Goal: Information Seeking & Learning: Compare options

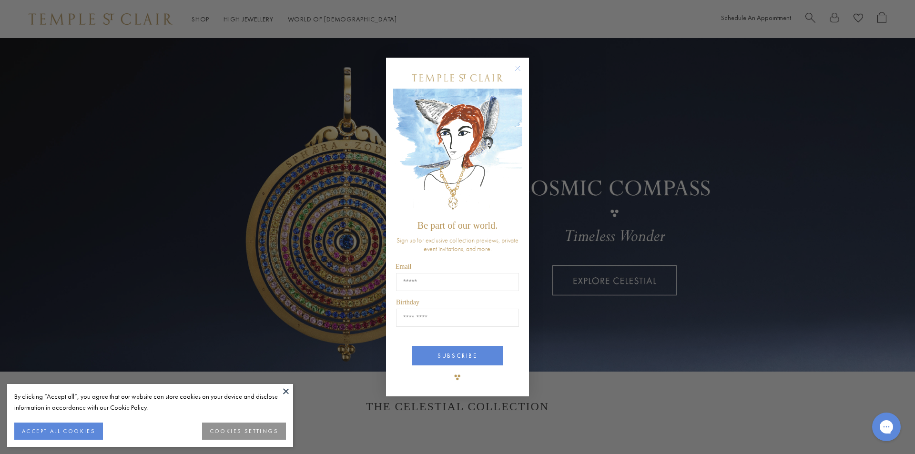
click at [521, 67] on circle "Close dialog" at bounding box center [518, 67] width 11 height 11
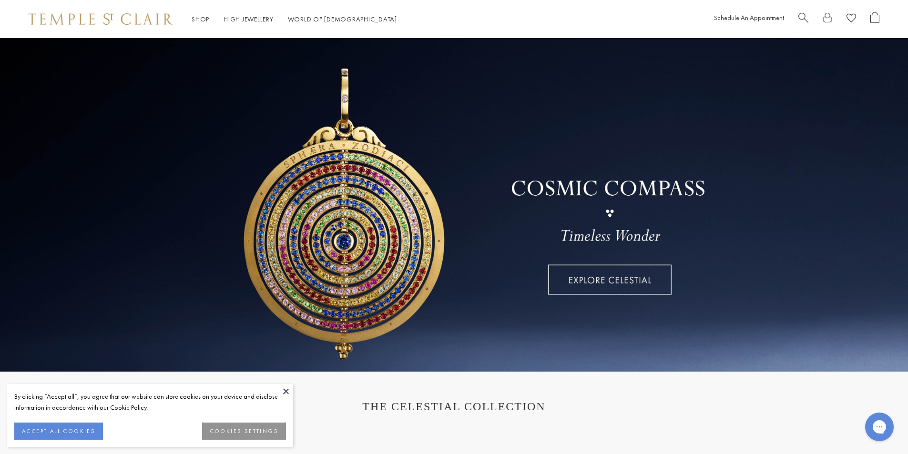
click at [285, 392] on button at bounding box center [286, 391] width 14 height 14
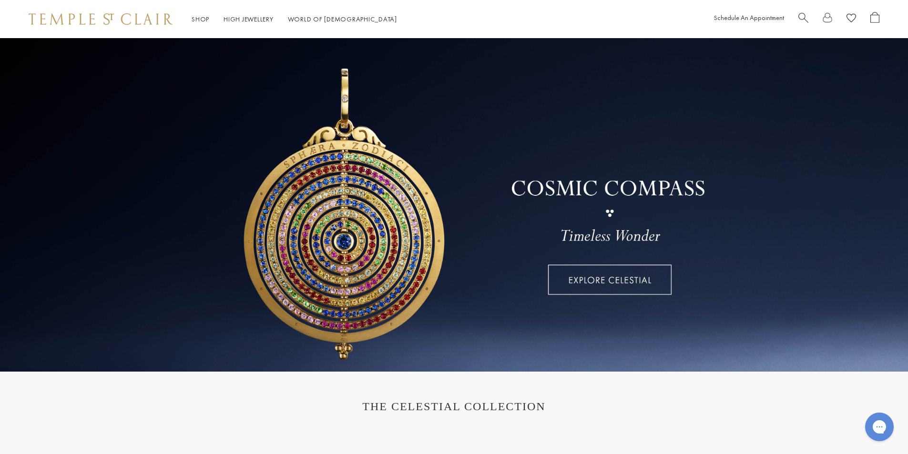
click at [803, 18] on span "Search" at bounding box center [804, 17] width 10 height 10
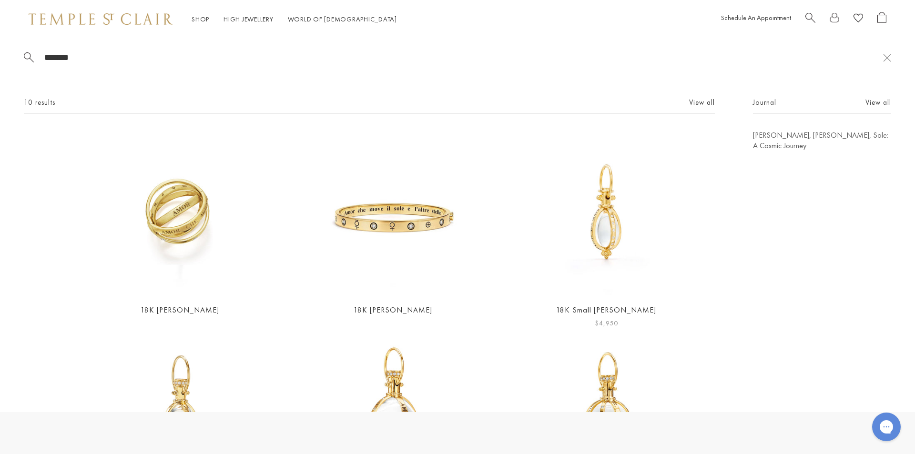
type input "******"
click at [590, 209] on img at bounding box center [606, 212] width 165 height 165
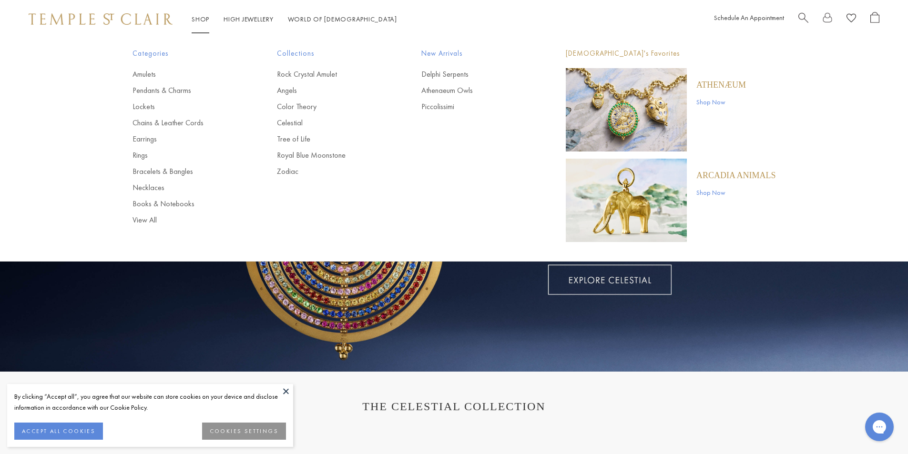
click at [193, 20] on link "Shop Shop" at bounding box center [201, 19] width 18 height 9
click at [148, 72] on link "Amulets" at bounding box center [186, 74] width 106 height 10
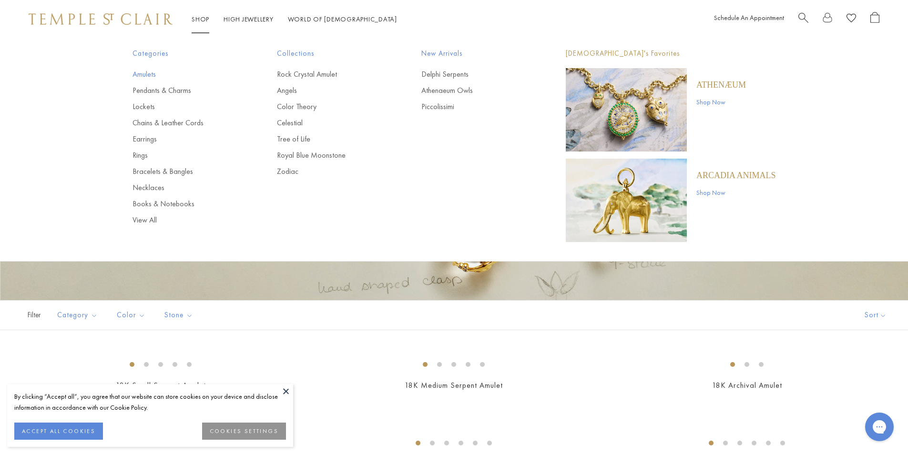
click at [151, 72] on link "Amulets" at bounding box center [186, 74] width 106 height 10
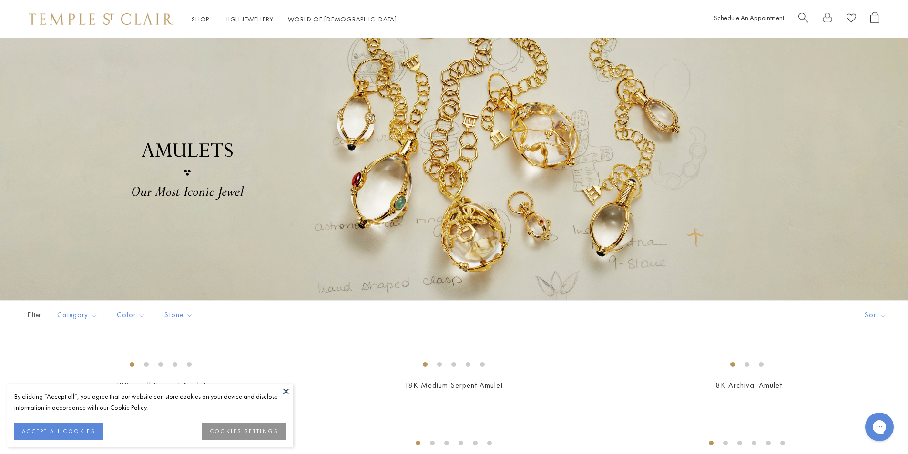
click at [278, 394] on div "By clicking “Accept all”, you agree that our website can store cookies on your …" at bounding box center [150, 402] width 272 height 22
click at [284, 392] on button at bounding box center [286, 391] width 14 height 14
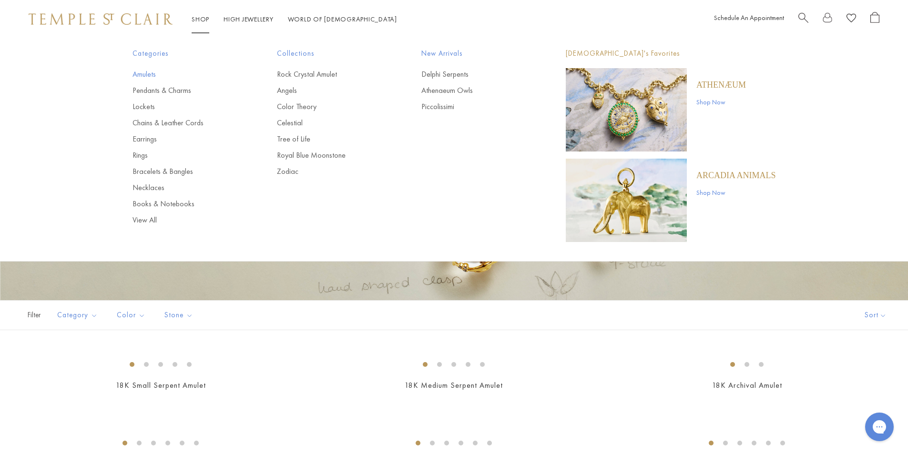
click at [156, 72] on link "Amulets" at bounding box center [186, 74] width 106 height 10
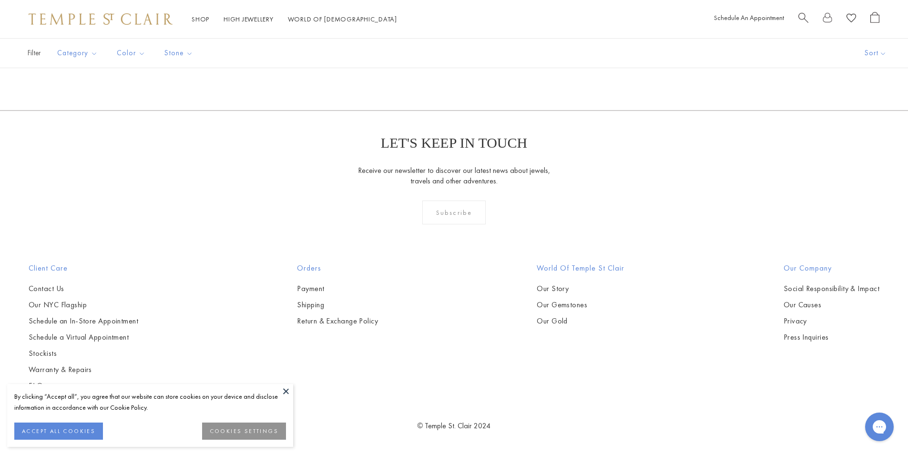
scroll to position [4148, 0]
click at [0, 0] on img at bounding box center [0, 0] width 0 height 0
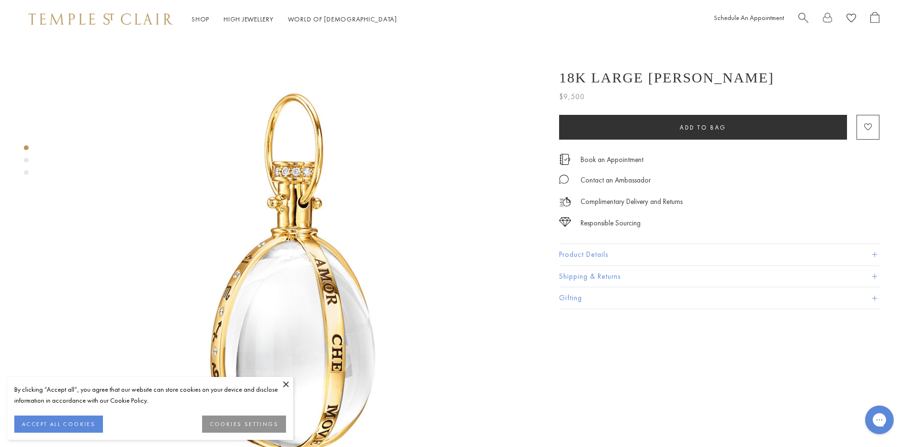
click at [279, 378] on button at bounding box center [286, 384] width 14 height 14
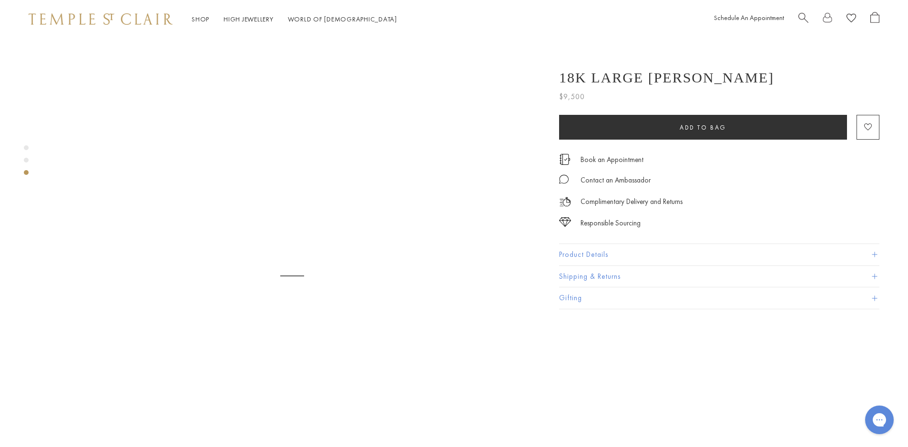
scroll to position [1144, 0]
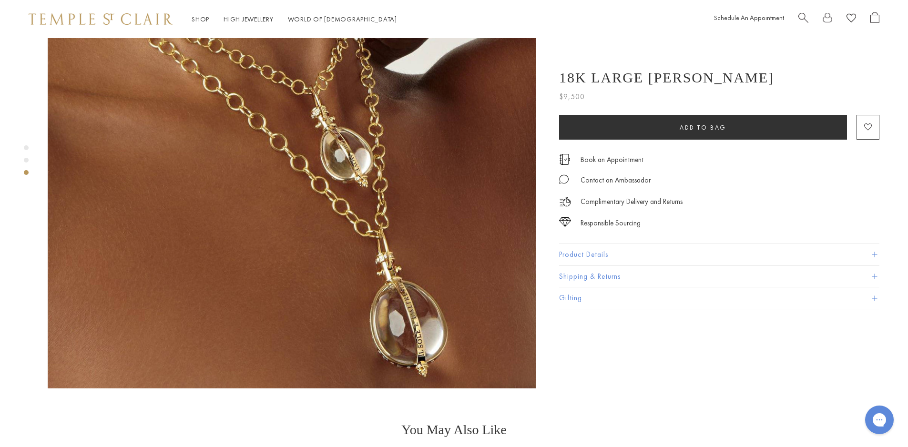
click at [640, 256] on button "Product Details" at bounding box center [719, 254] width 320 height 21
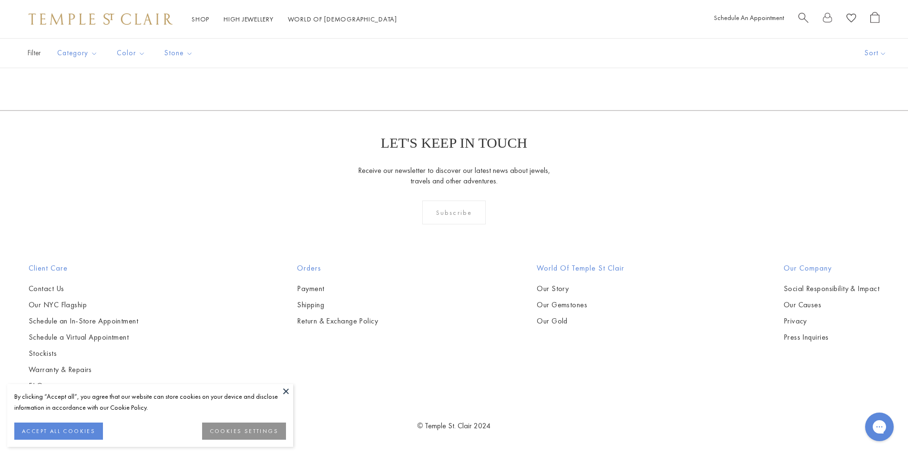
click at [0, 0] on img at bounding box center [0, 0] width 0 height 0
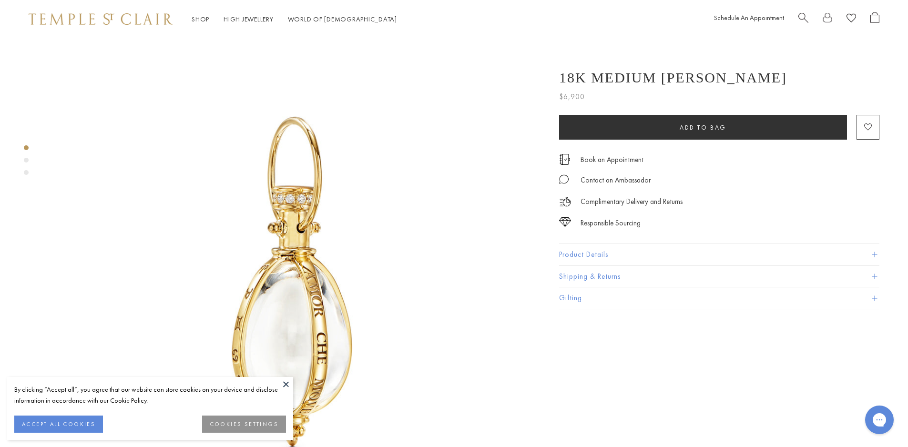
click at [612, 260] on button "Product Details" at bounding box center [719, 254] width 320 height 21
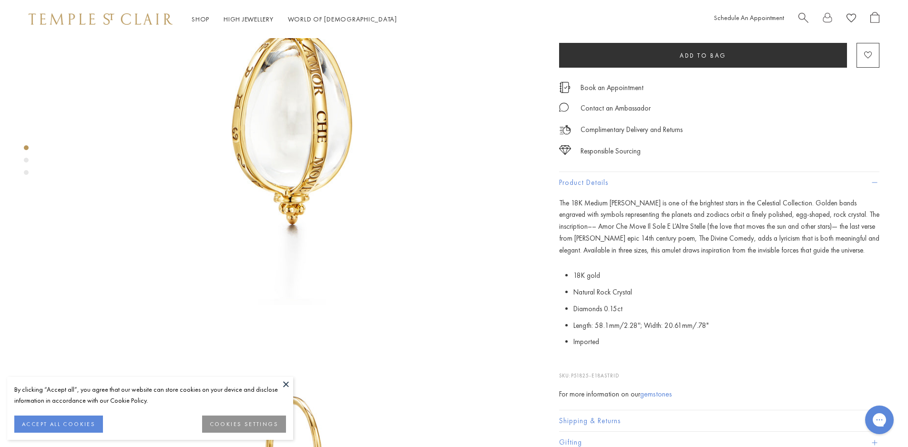
scroll to position [286, 0]
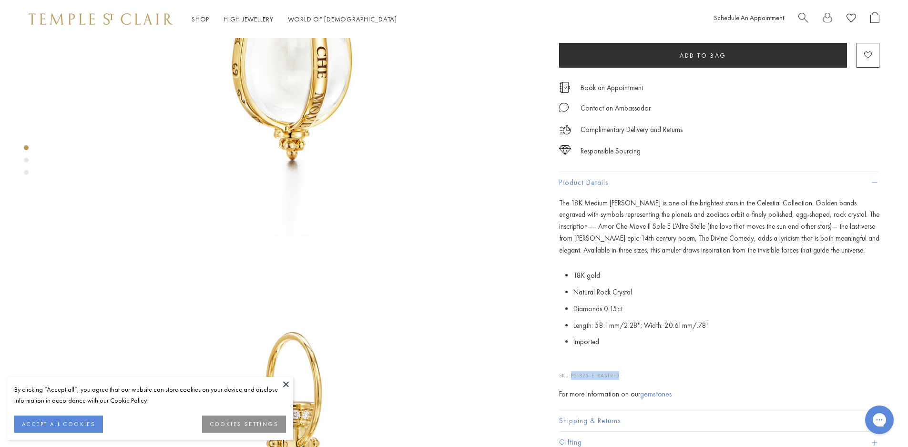
drag, startPoint x: 624, startPoint y: 377, endPoint x: 573, endPoint y: 377, distance: 51.0
click at [573, 377] on p "SKU: P51825-E18ASTRID" at bounding box center [719, 371] width 320 height 18
copy span "P51825-E18ASTRID"
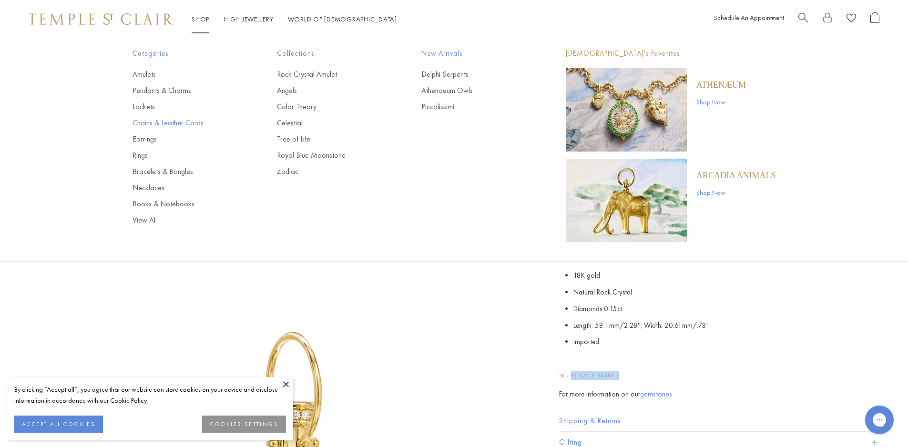
click at [154, 122] on link "Chains & Leather Cords" at bounding box center [186, 123] width 106 height 10
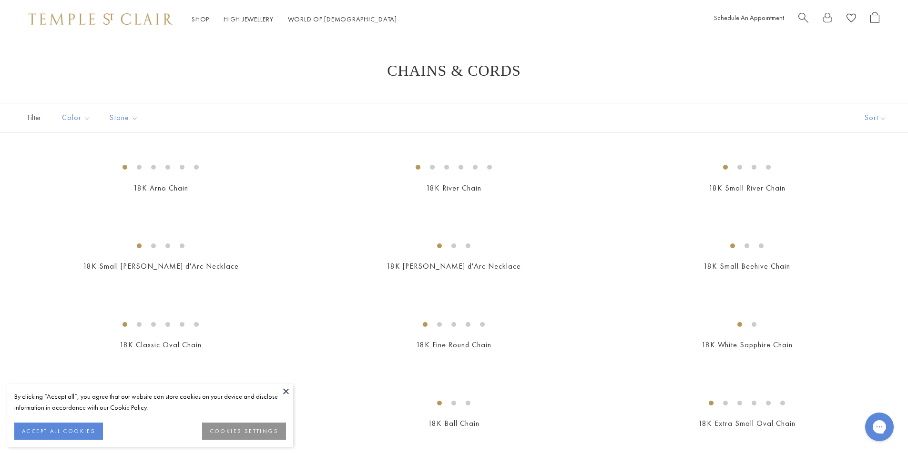
click at [286, 392] on button at bounding box center [286, 391] width 14 height 14
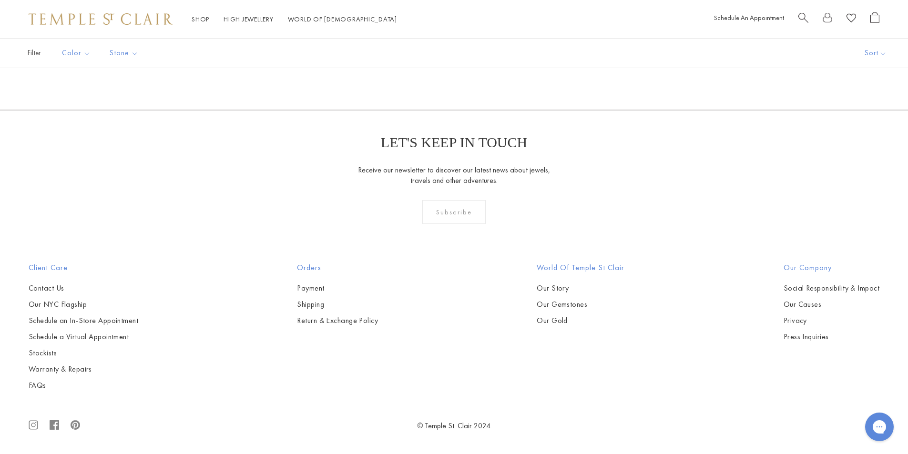
scroll to position [1240, 0]
click at [0, 0] on img at bounding box center [0, 0] width 0 height 0
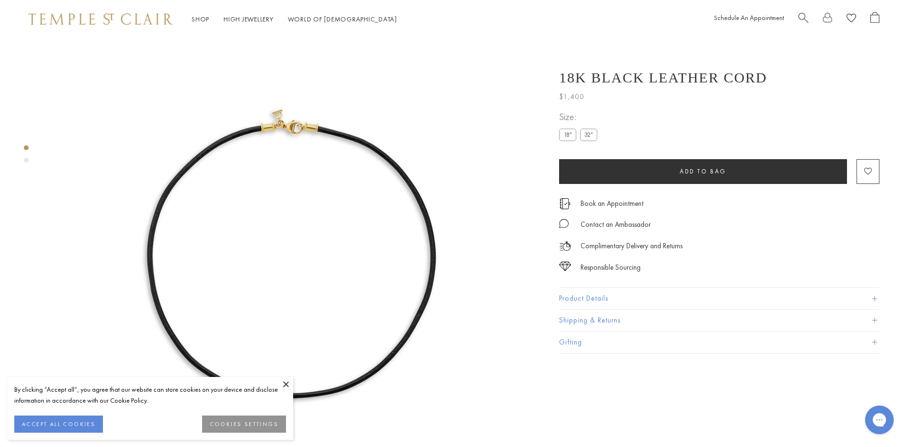
scroll to position [38, 0]
click at [587, 133] on label "32"" at bounding box center [588, 135] width 17 height 12
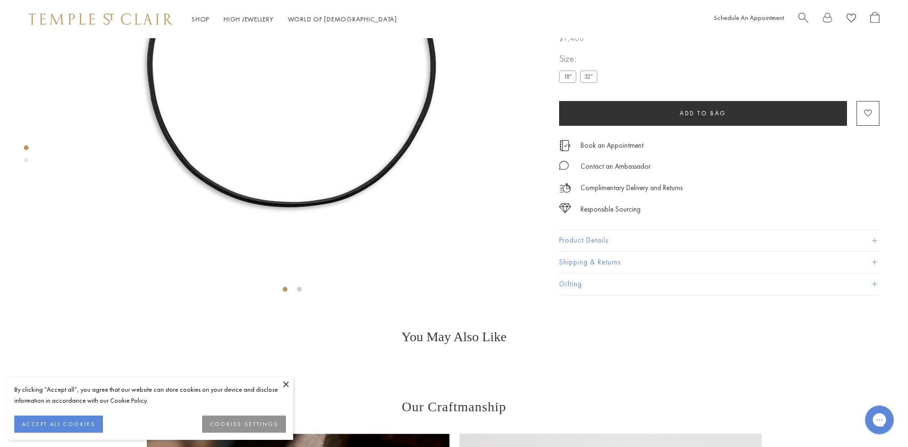
click at [636, 252] on button "Product Details" at bounding box center [719, 240] width 320 height 21
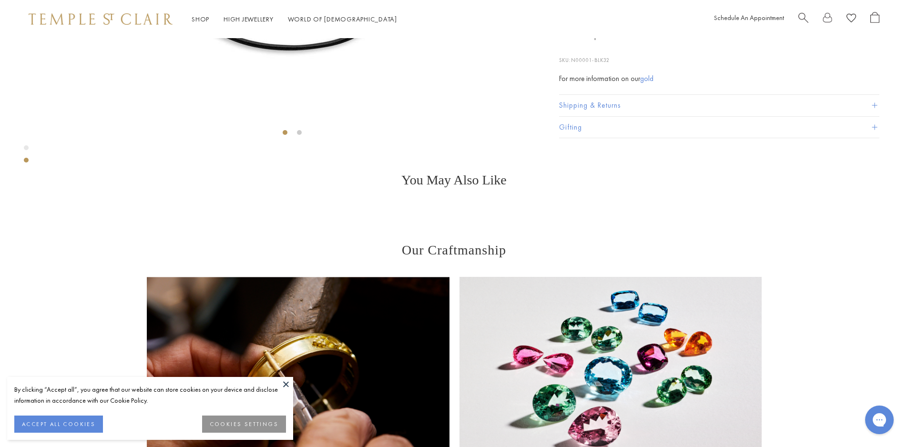
scroll to position [515, 0]
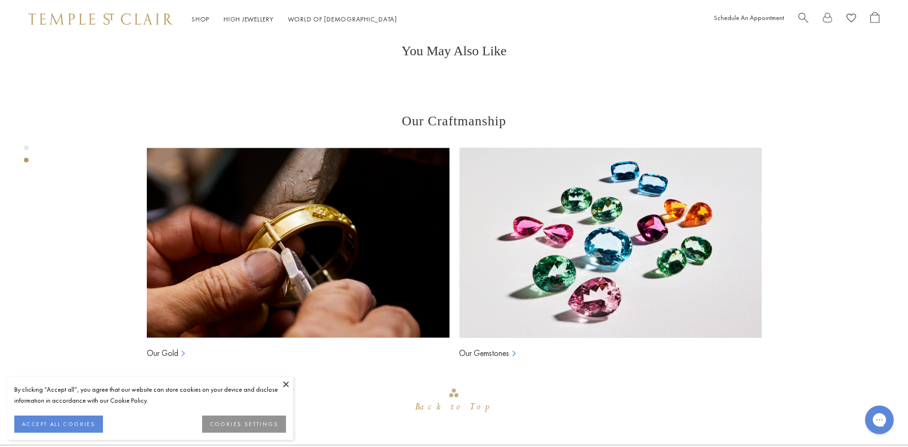
drag, startPoint x: 619, startPoint y: 376, endPoint x: 573, endPoint y: 376, distance: 46.2
copy span "N00001-BLK32"
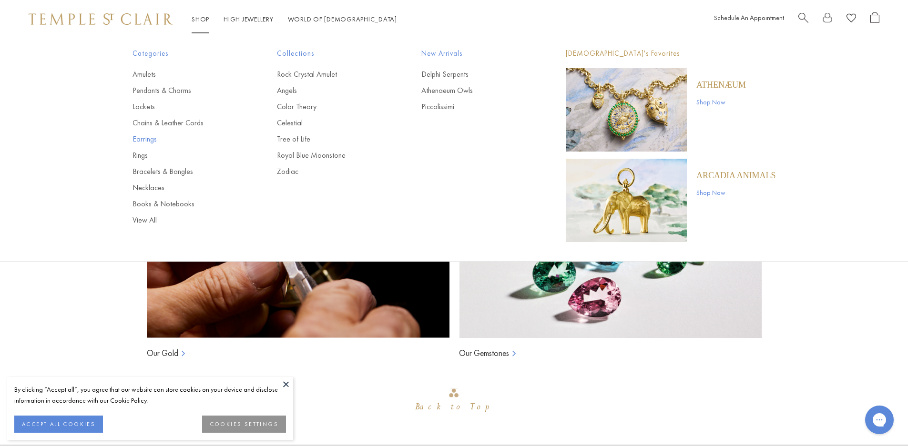
click at [138, 139] on link "Earrings" at bounding box center [186, 139] width 106 height 10
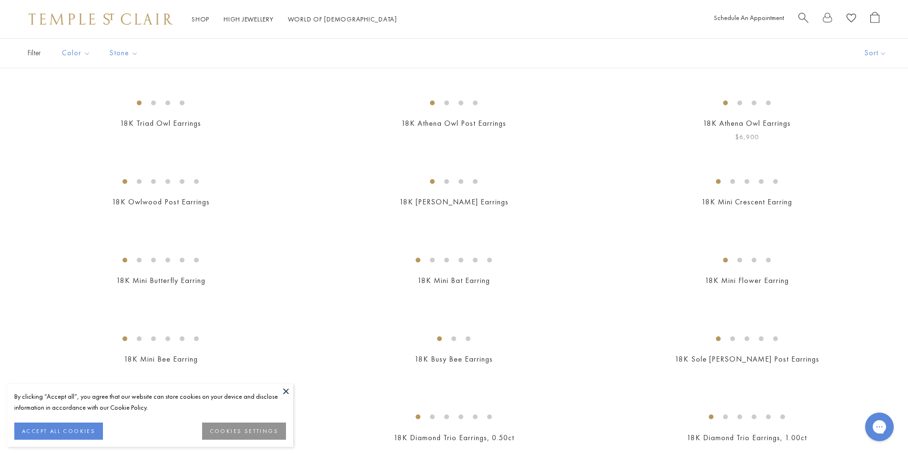
scroll to position [286, 0]
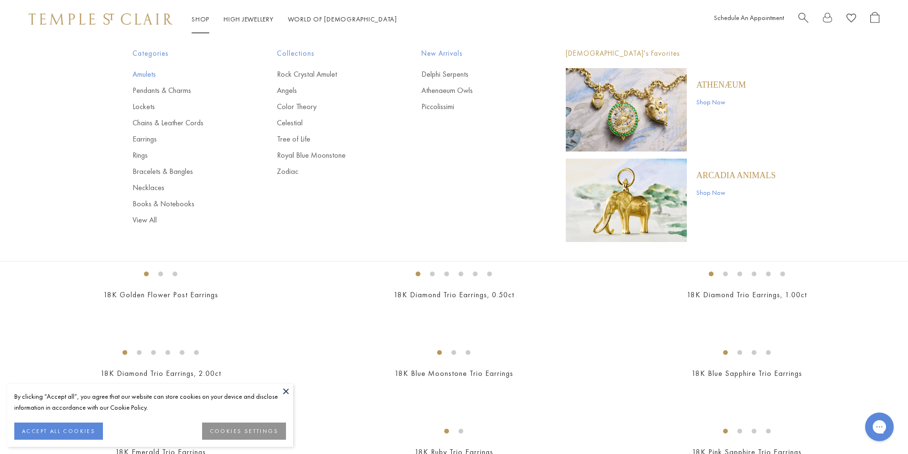
click at [147, 73] on link "Amulets" at bounding box center [186, 74] width 106 height 10
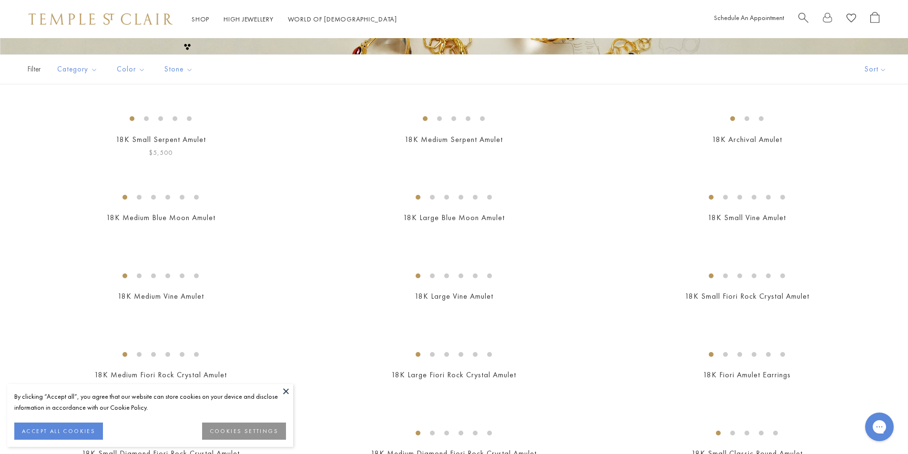
scroll to position [429, 0]
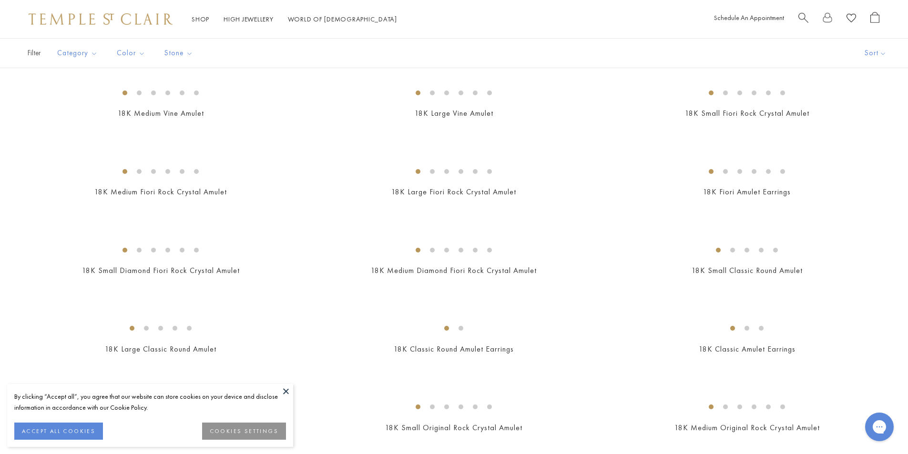
click at [287, 390] on button at bounding box center [286, 391] width 14 height 14
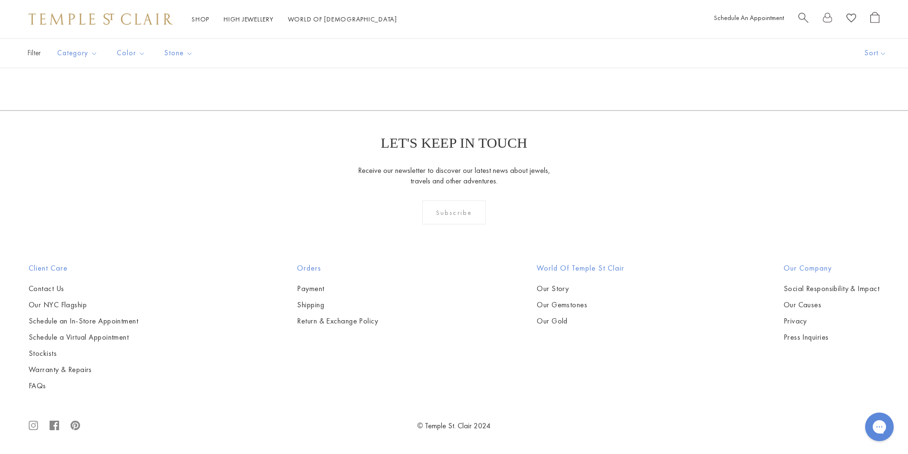
scroll to position [4052, 0]
click at [0, 0] on img at bounding box center [0, 0] width 0 height 0
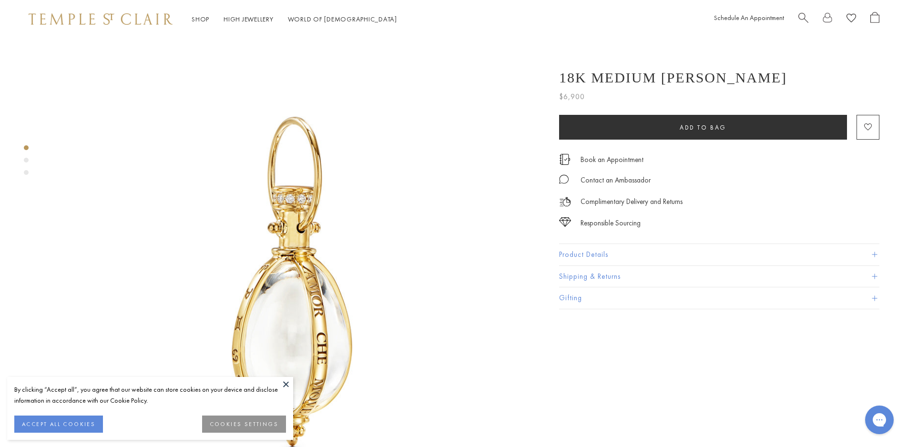
click at [611, 259] on button "Product Details" at bounding box center [719, 254] width 320 height 21
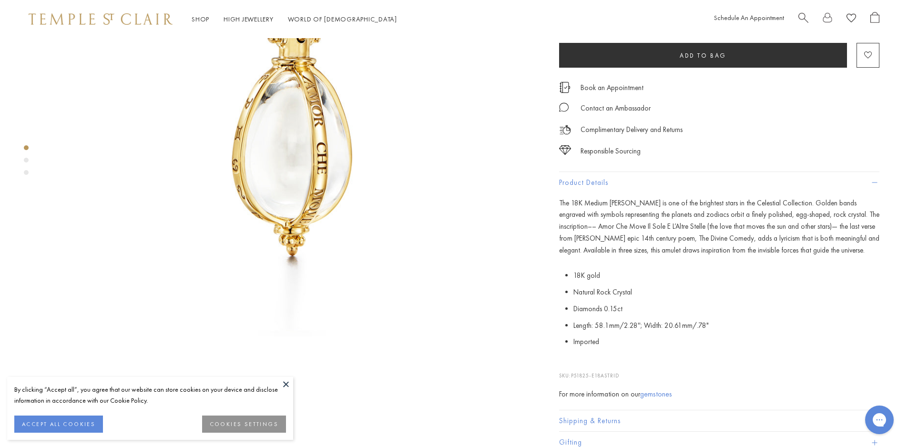
scroll to position [191, 0]
drag, startPoint x: 625, startPoint y: 379, endPoint x: 574, endPoint y: 378, distance: 52.0
click at [574, 378] on p "SKU: P51825-E18ASTRID" at bounding box center [719, 371] width 320 height 18
copy span "P51825-E18ASTRID"
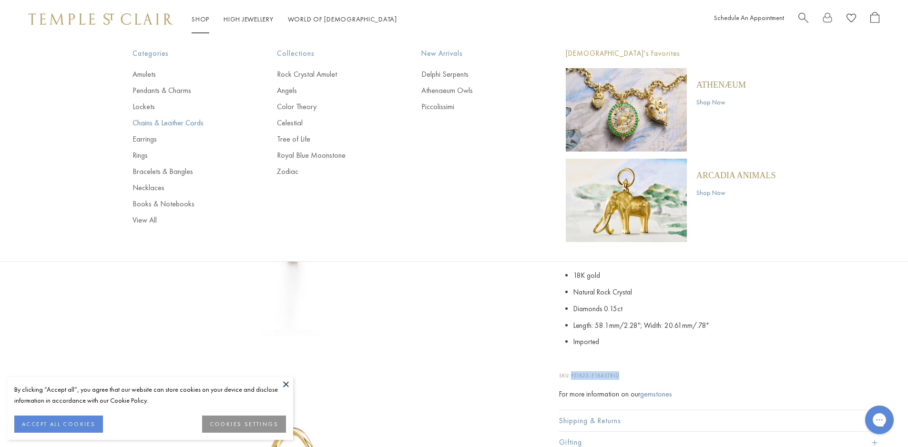
click at [153, 123] on link "Chains & Leather Cords" at bounding box center [186, 123] width 106 height 10
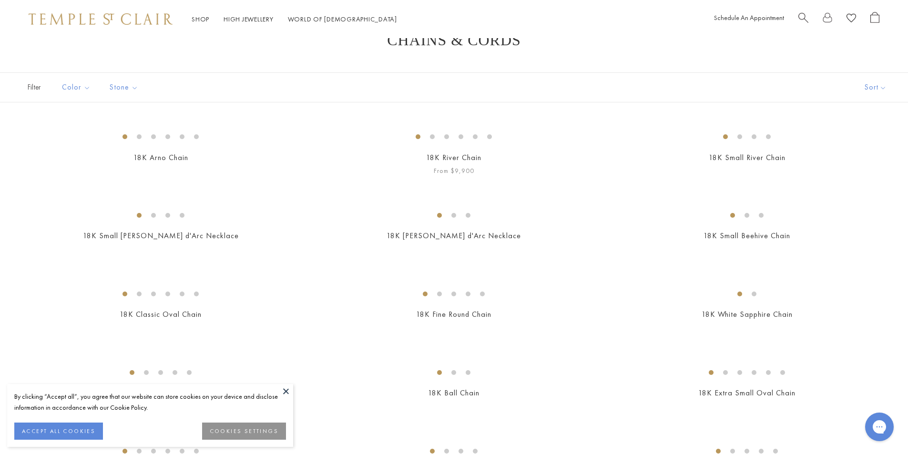
scroll to position [48, 0]
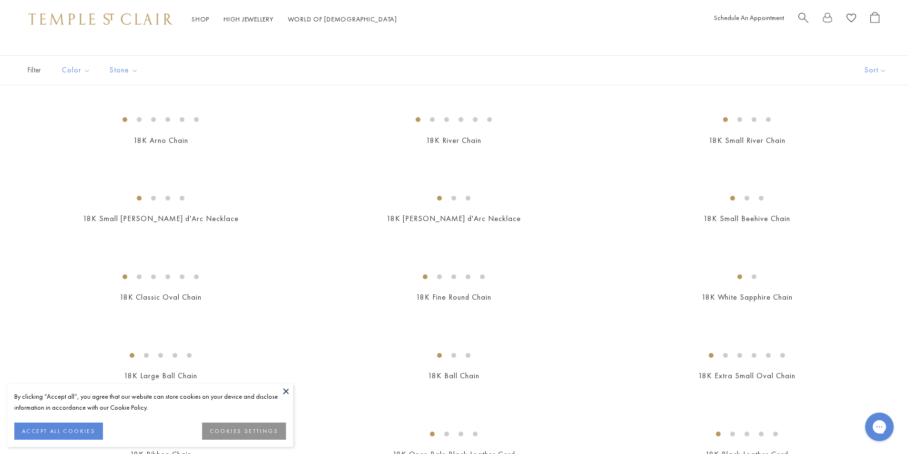
drag, startPoint x: 283, startPoint y: 394, endPoint x: 289, endPoint y: 394, distance: 6.2
click at [284, 394] on button at bounding box center [286, 391] width 14 height 14
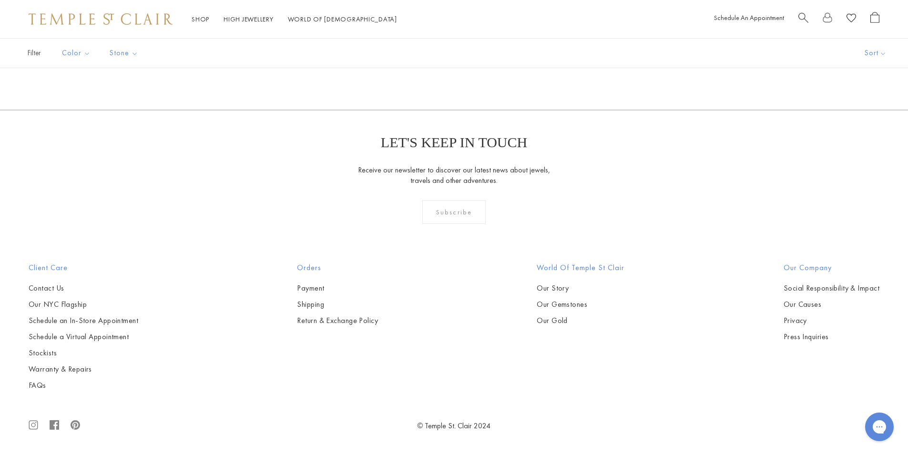
scroll to position [1526, 0]
click at [0, 0] on img at bounding box center [0, 0] width 0 height 0
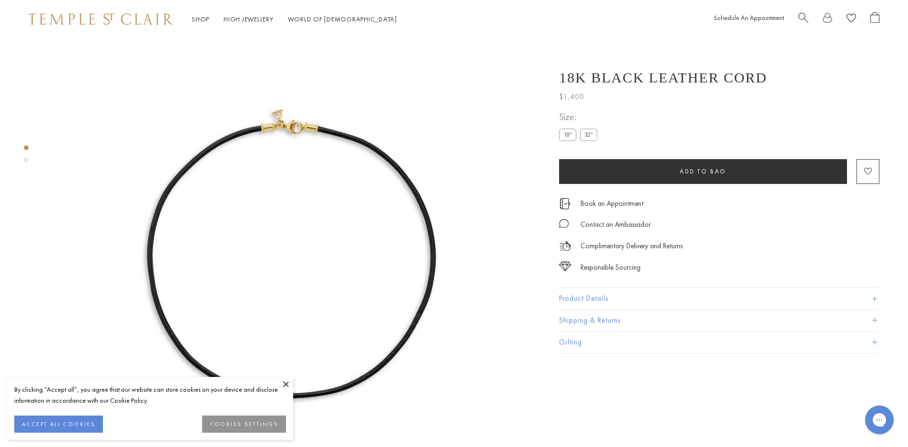
scroll to position [38, 0]
click at [624, 301] on button "Product Details" at bounding box center [719, 298] width 320 height 21
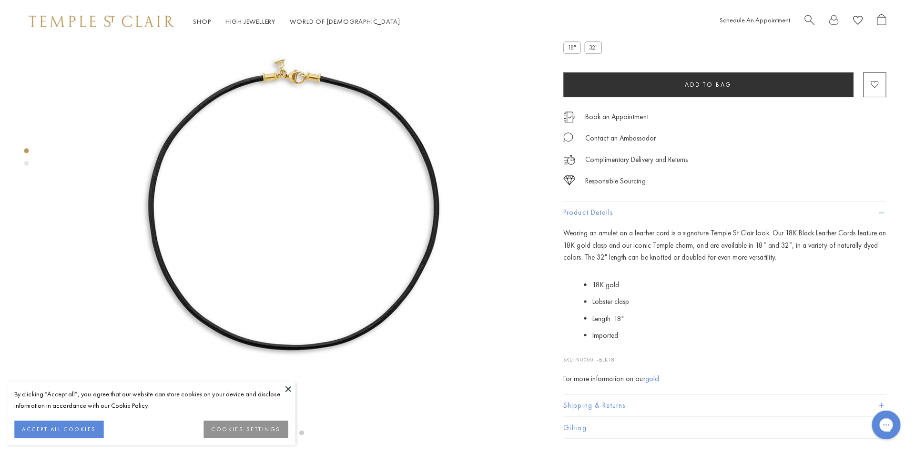
scroll to position [133, 0]
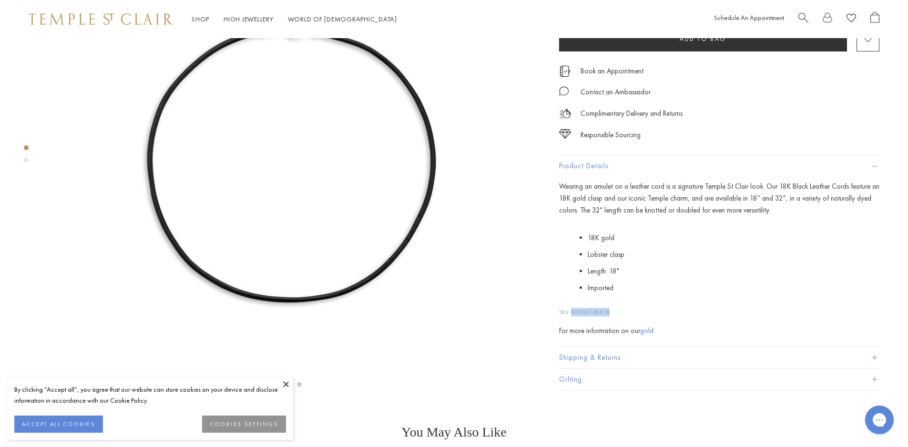
drag, startPoint x: 615, startPoint y: 377, endPoint x: 574, endPoint y: 378, distance: 41.5
click at [574, 317] on p "SKU: N00001-BLK18" at bounding box center [719, 308] width 320 height 18
copy span "N00001-BLK18"
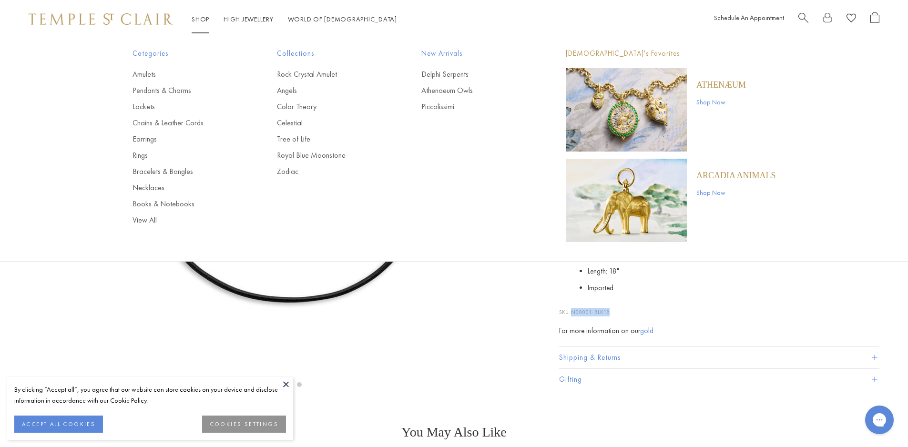
click at [802, 19] on span "Search" at bounding box center [804, 17] width 10 height 10
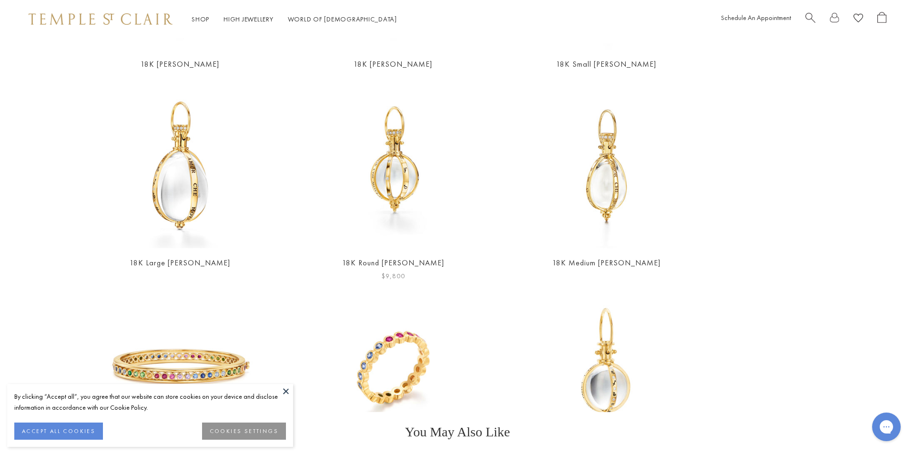
scroll to position [191, 0]
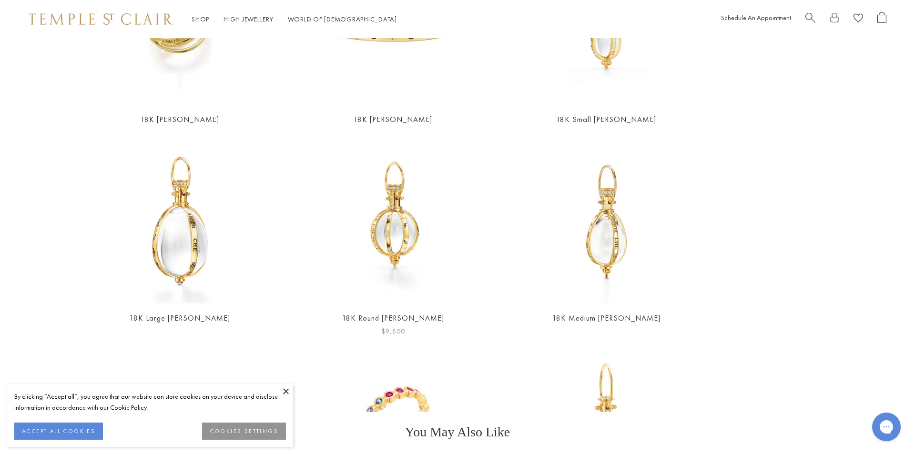
type input "******"
click at [383, 235] on img at bounding box center [392, 220] width 165 height 165
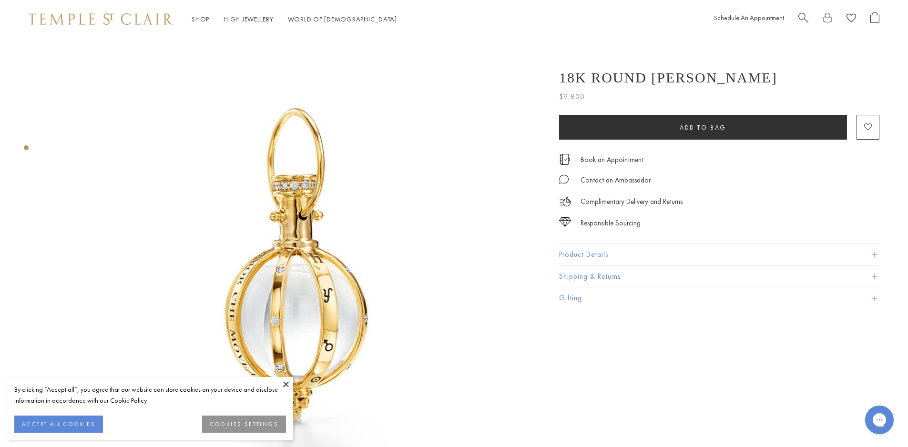
click at [585, 255] on button "Product Details" at bounding box center [719, 254] width 320 height 21
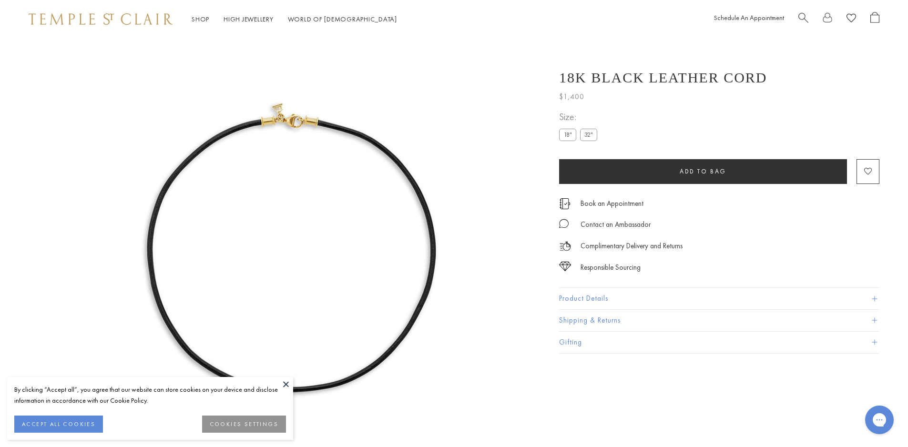
scroll to position [38, 0]
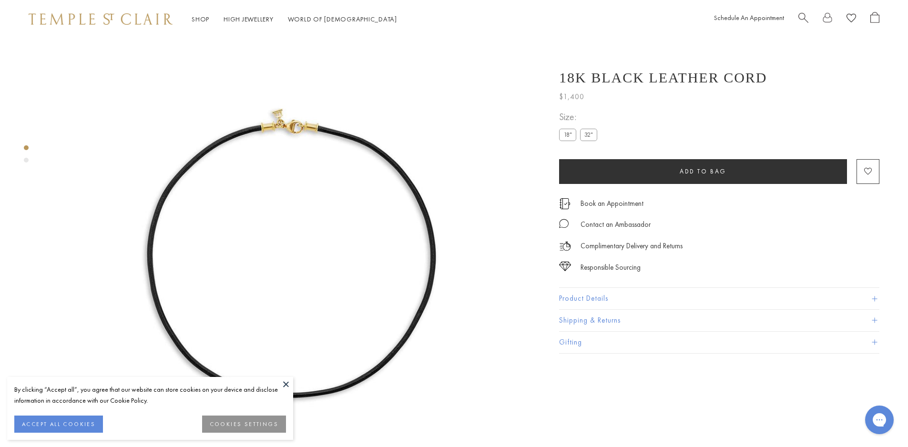
click at [600, 301] on button "Product Details" at bounding box center [719, 298] width 320 height 21
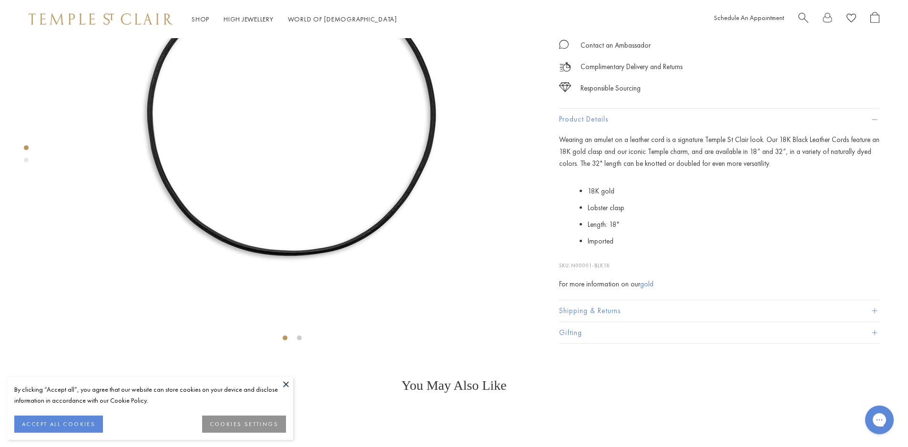
scroll to position [181, 0]
drag, startPoint x: 615, startPoint y: 376, endPoint x: 573, endPoint y: 376, distance: 42.4
click at [573, 269] on p "SKU: N00001-BLK18" at bounding box center [719, 260] width 320 height 18
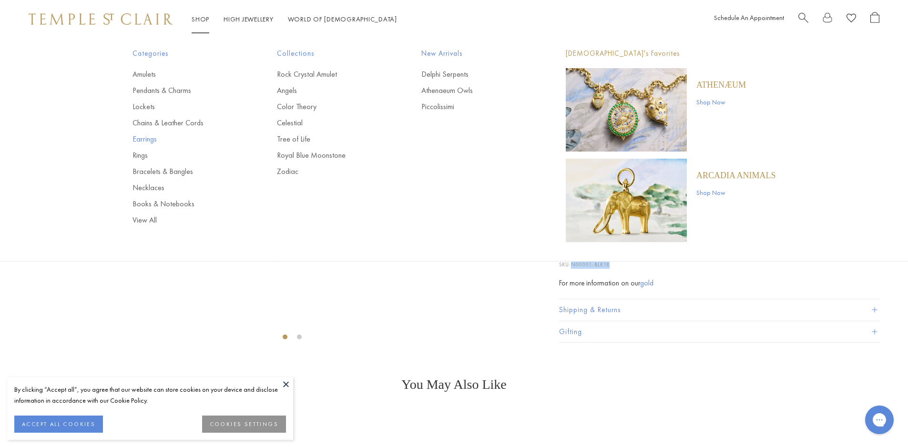
click at [147, 139] on link "Earrings" at bounding box center [186, 139] width 106 height 10
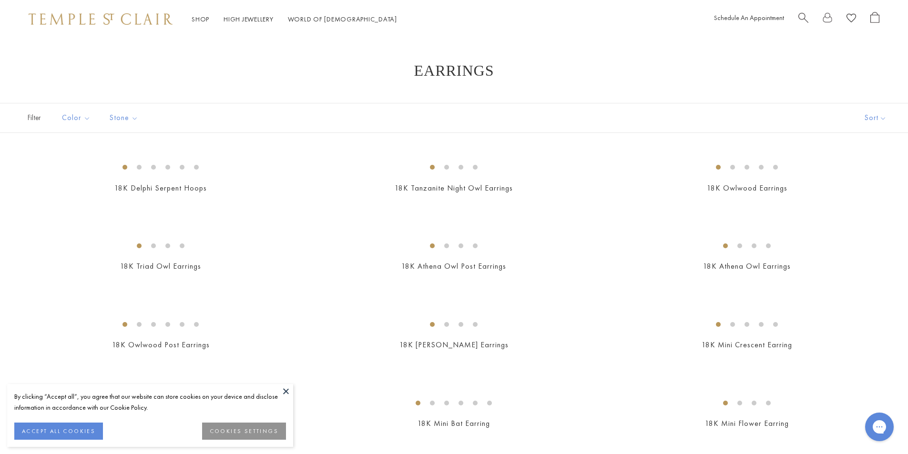
click at [286, 394] on button at bounding box center [286, 391] width 14 height 14
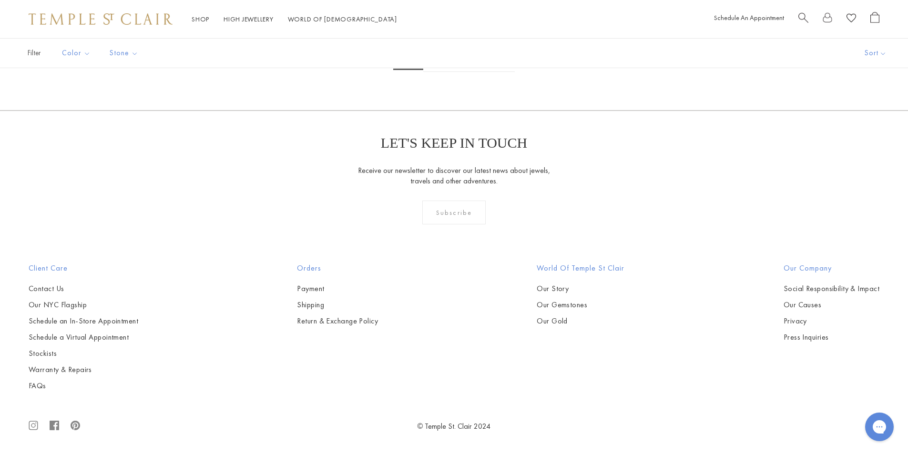
scroll to position [5340, 0]
click at [435, 72] on link "2" at bounding box center [438, 59] width 31 height 26
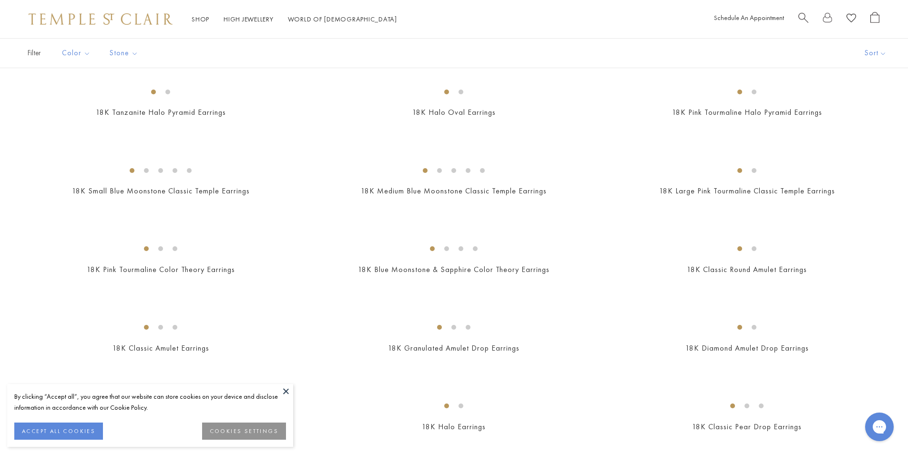
scroll to position [477, 0]
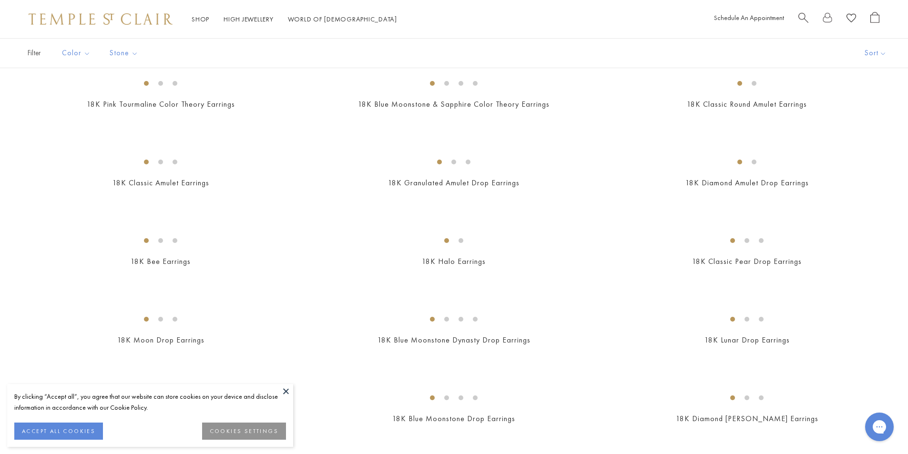
click at [283, 392] on button at bounding box center [286, 391] width 14 height 14
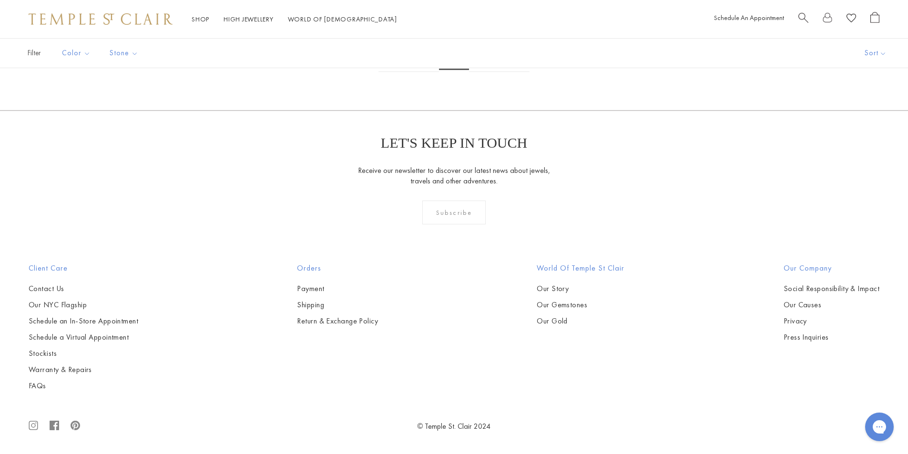
scroll to position [4481, 0]
click at [482, 72] on link "3" at bounding box center [484, 59] width 31 height 26
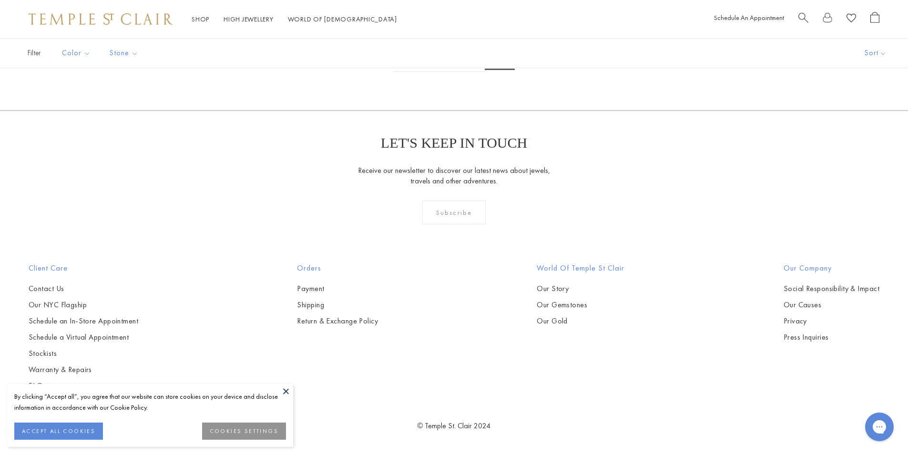
scroll to position [190, 0]
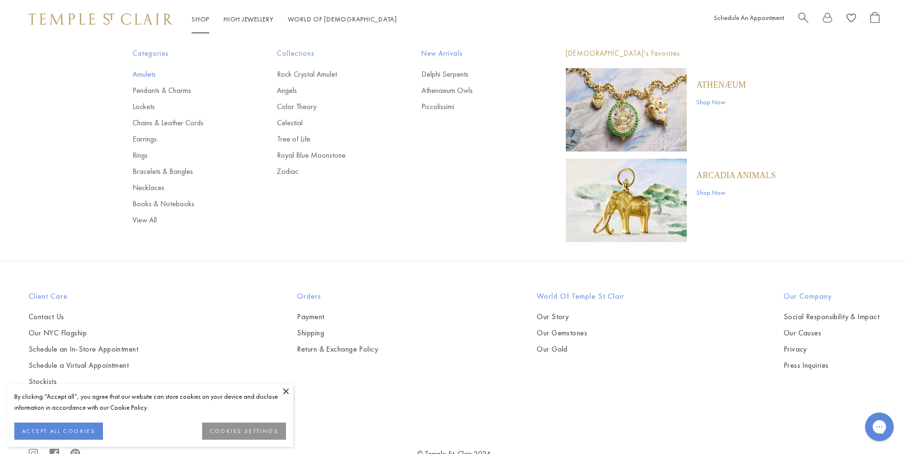
click at [134, 77] on link "Amulets" at bounding box center [186, 74] width 106 height 10
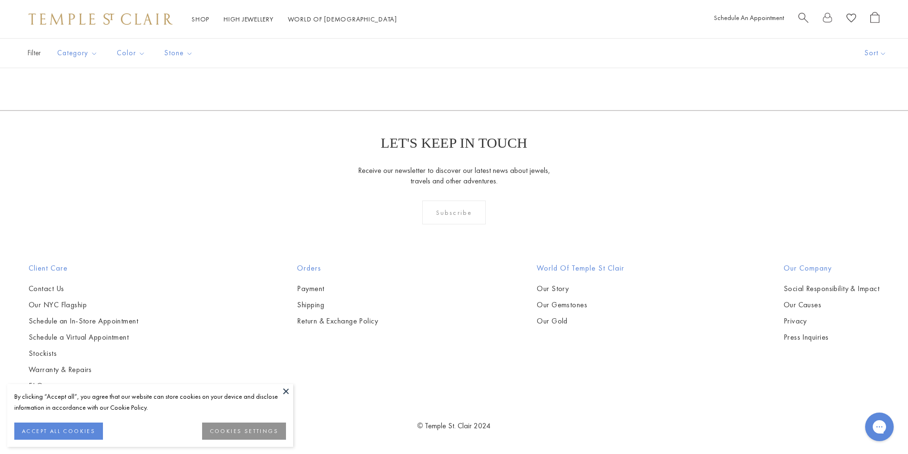
scroll to position [4148, 0]
click at [0, 0] on img at bounding box center [0, 0] width 0 height 0
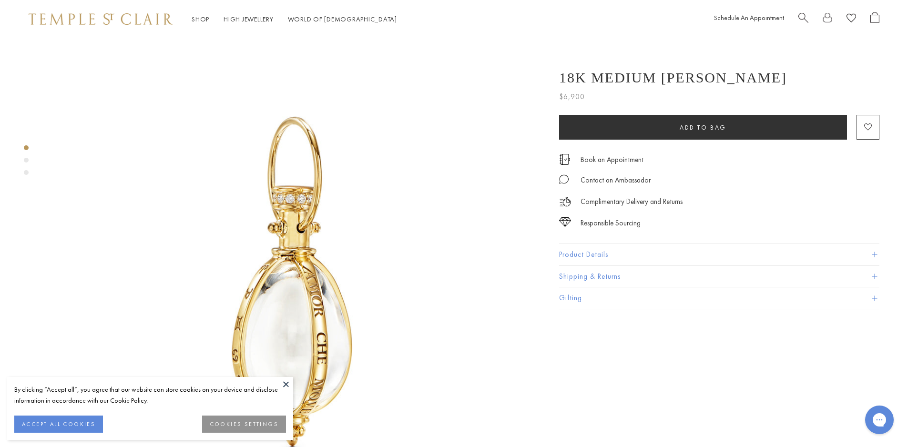
click at [663, 256] on button "Product Details" at bounding box center [719, 254] width 320 height 21
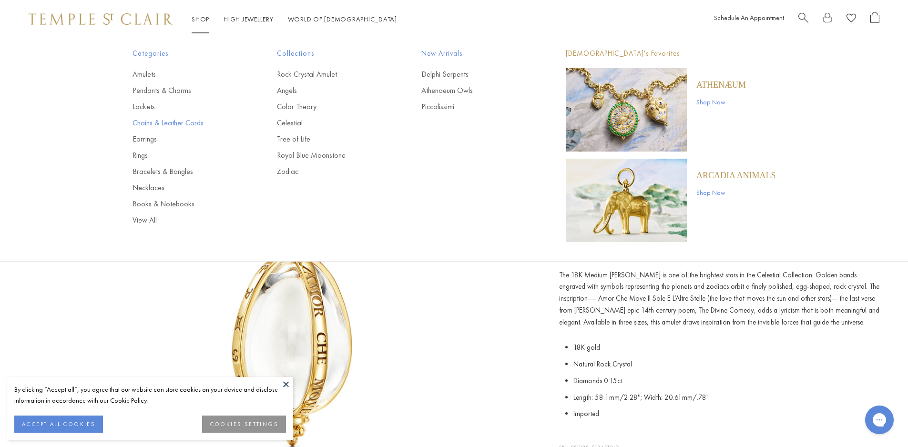
click at [157, 120] on link "Chains & Leather Cords" at bounding box center [186, 123] width 106 height 10
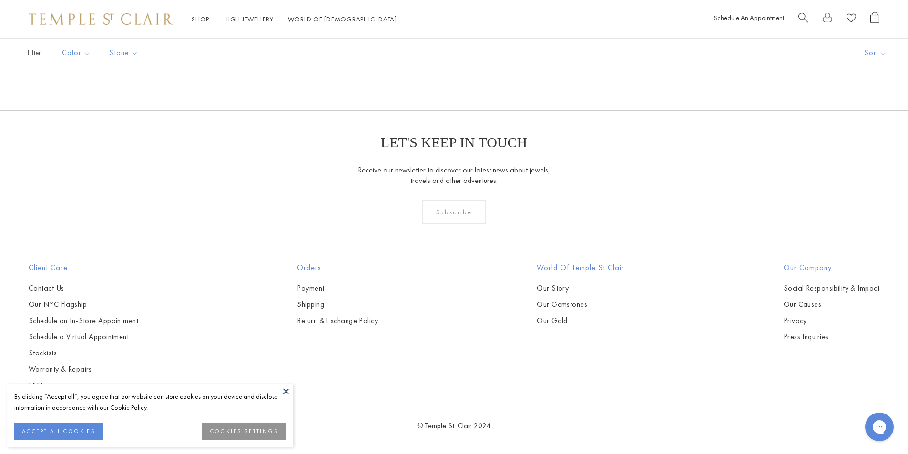
scroll to position [1526, 0]
click at [0, 0] on img at bounding box center [0, 0] width 0 height 0
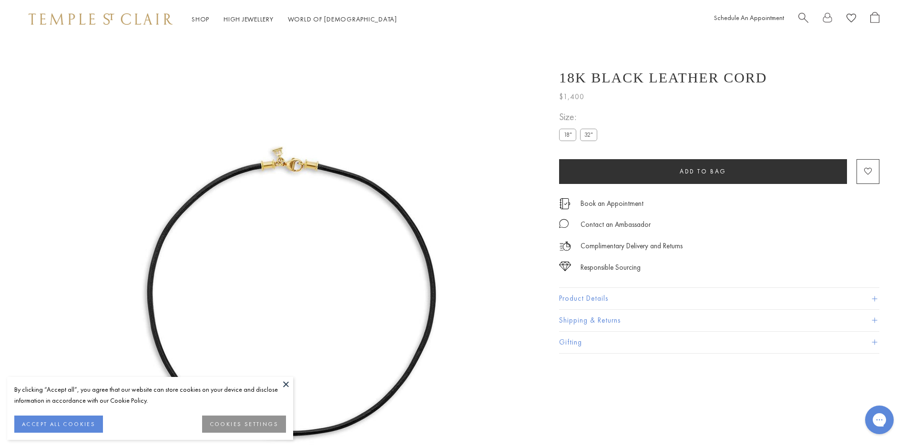
scroll to position [38, 0]
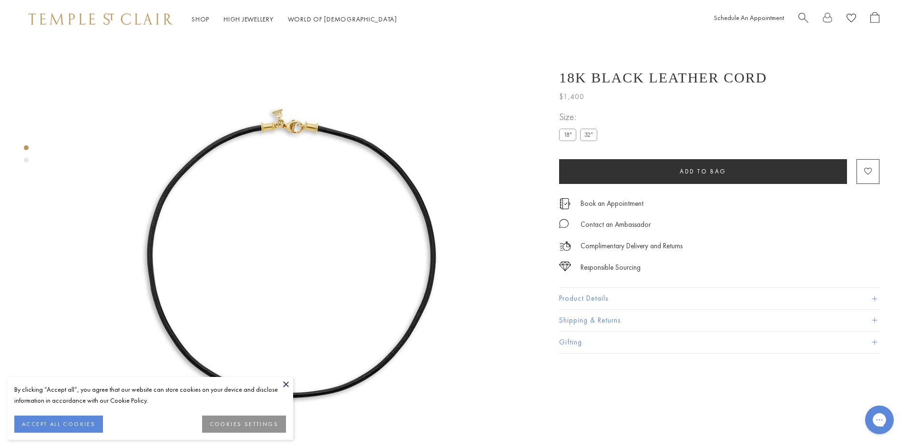
click at [710, 294] on button "Product Details" at bounding box center [719, 298] width 320 height 21
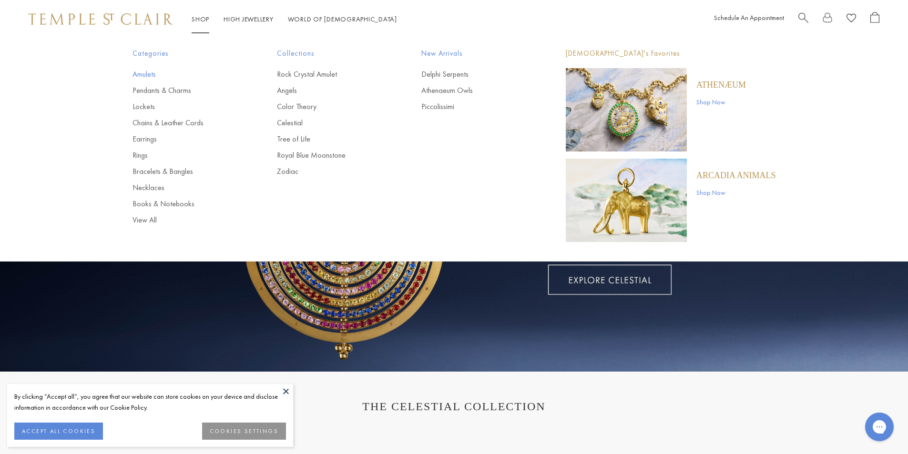
click at [147, 75] on link "Amulets" at bounding box center [186, 74] width 106 height 10
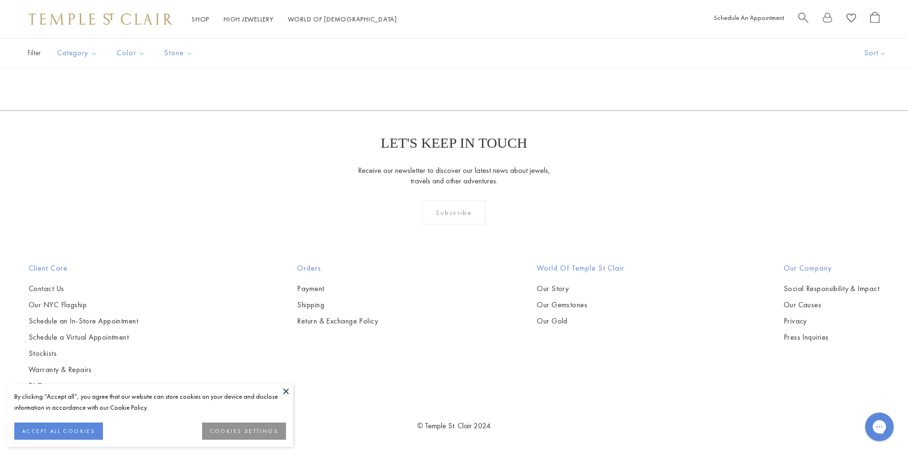
scroll to position [3909, 0]
click at [0, 0] on img at bounding box center [0, 0] width 0 height 0
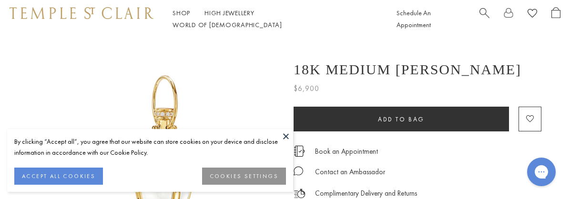
click at [285, 136] on button at bounding box center [286, 136] width 14 height 14
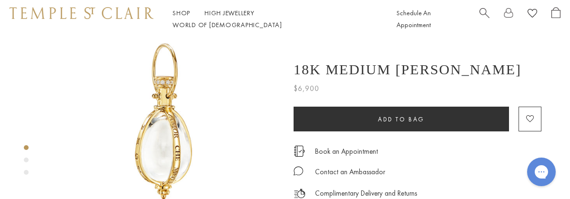
scroll to position [48, 0]
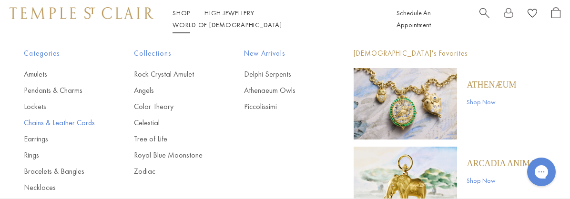
click at [37, 125] on link "Chains & Leather Cords" at bounding box center [60, 123] width 72 height 10
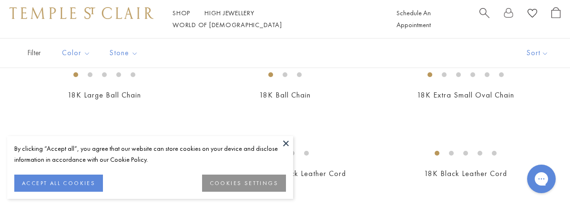
scroll to position [381, 0]
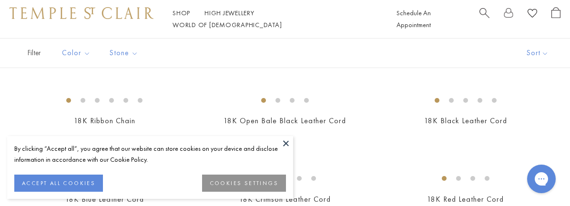
click at [289, 146] on button at bounding box center [286, 143] width 14 height 14
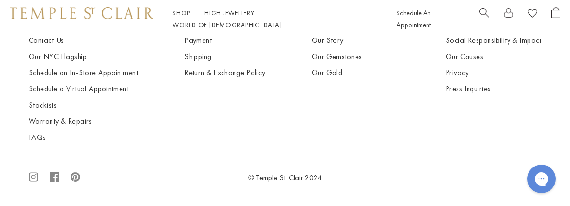
scroll to position [1049, 0]
click at [0, 0] on img at bounding box center [0, 0] width 0 height 0
